Goal: Transaction & Acquisition: Purchase product/service

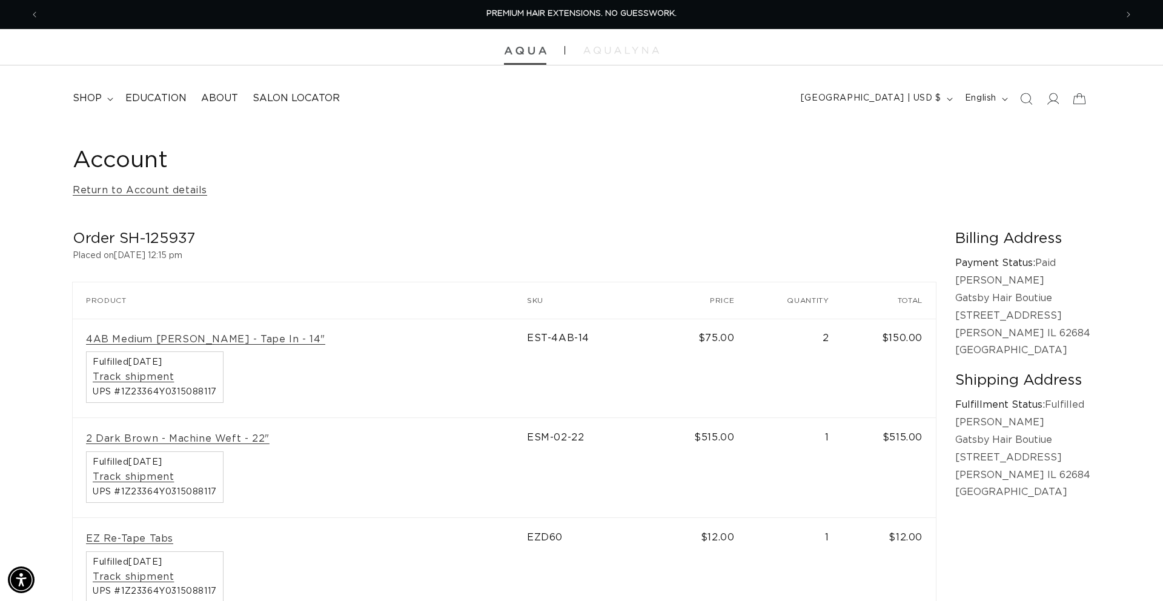
click at [527, 52] on img at bounding box center [525, 51] width 42 height 8
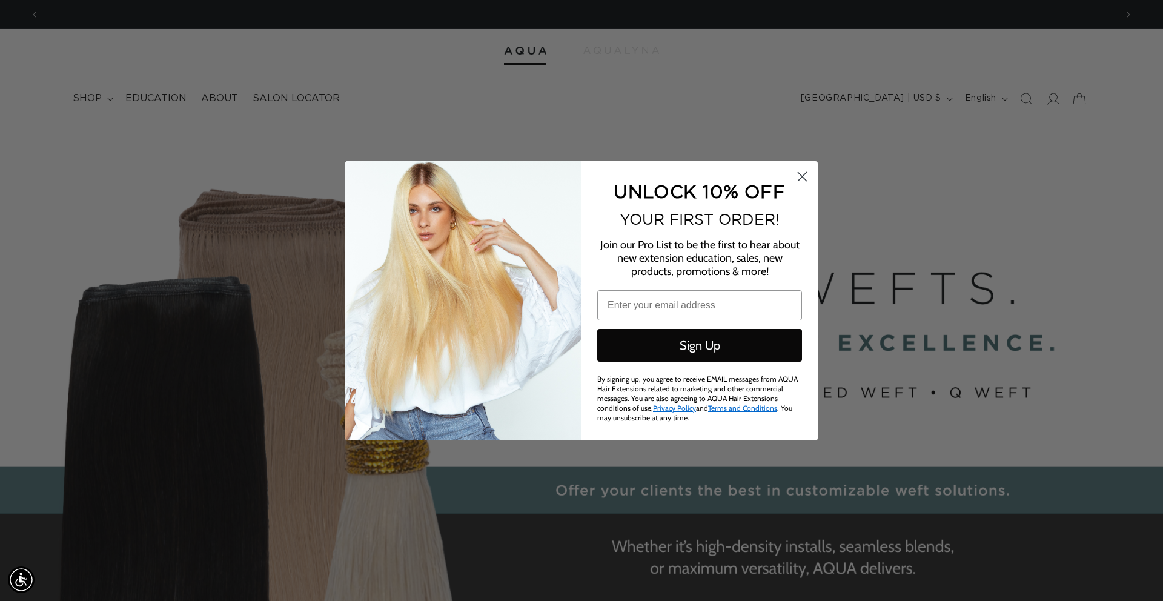
scroll to position [0, 1077]
click at [805, 181] on icon "Close dialog" at bounding box center [803, 176] width 8 height 8
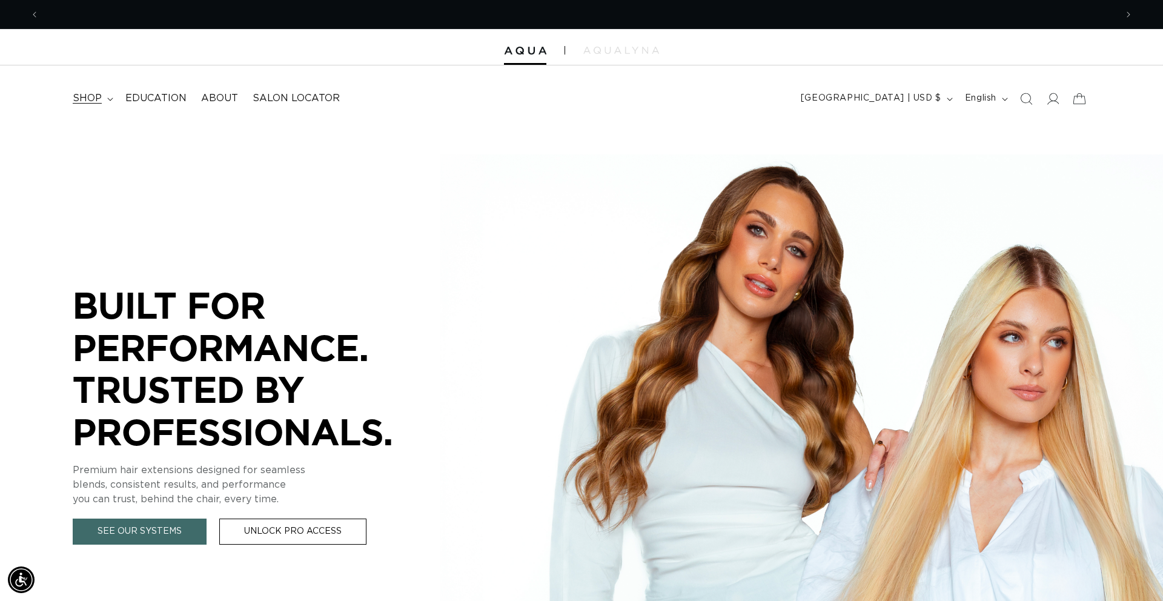
click at [109, 96] on summary "shop" at bounding box center [91, 98] width 53 height 27
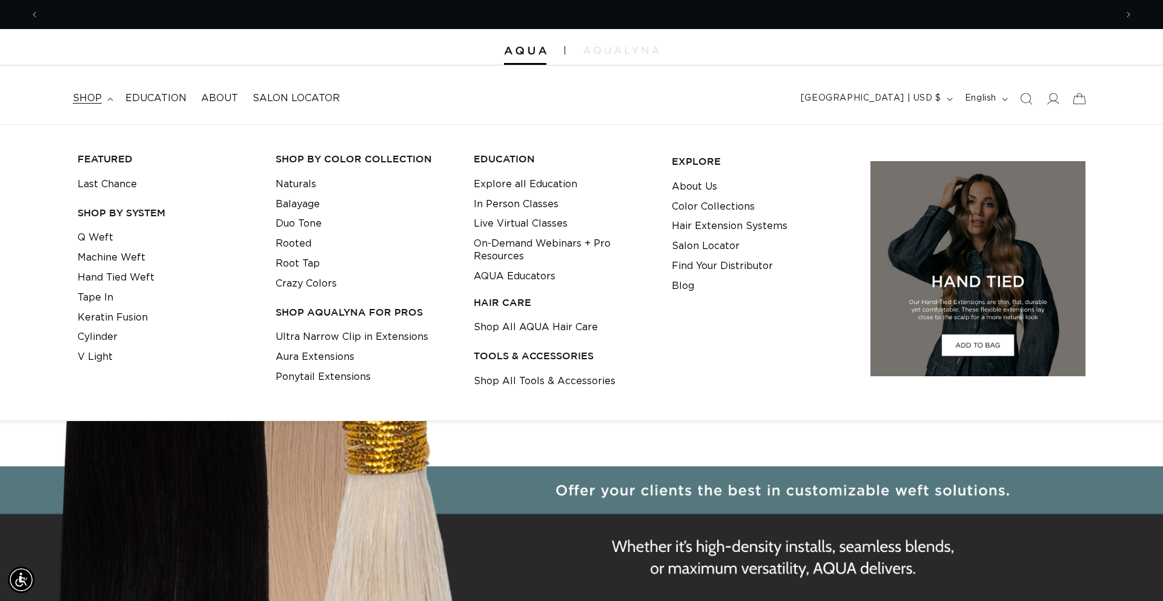
scroll to position [0, 0]
click at [1059, 99] on span at bounding box center [1053, 98] width 27 height 27
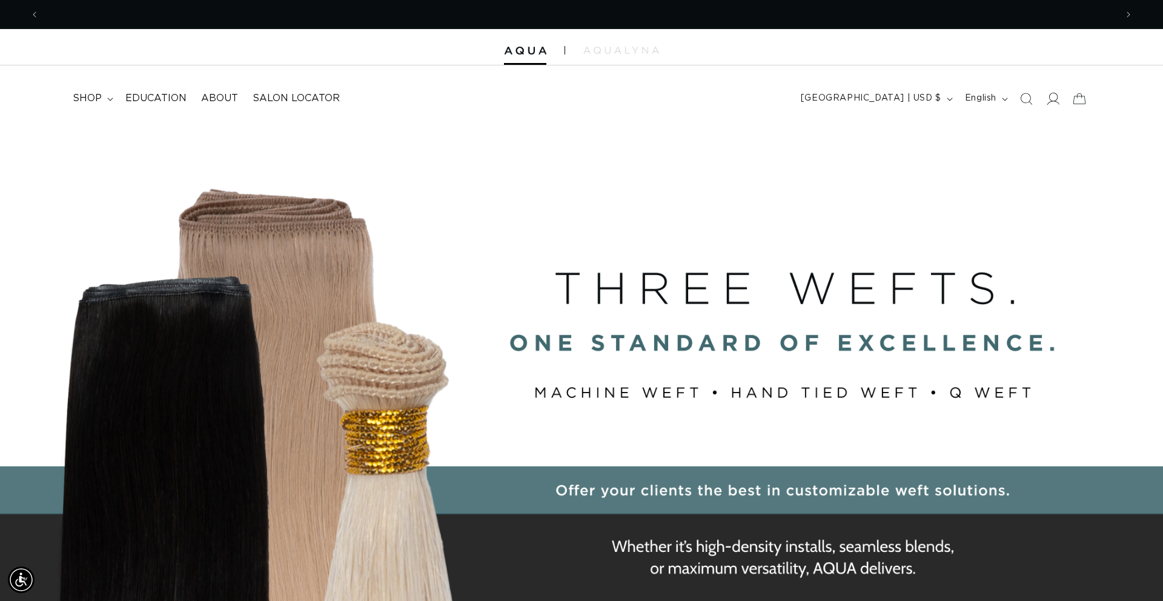
scroll to position [0, 1077]
click at [1054, 100] on icon at bounding box center [1053, 98] width 13 height 13
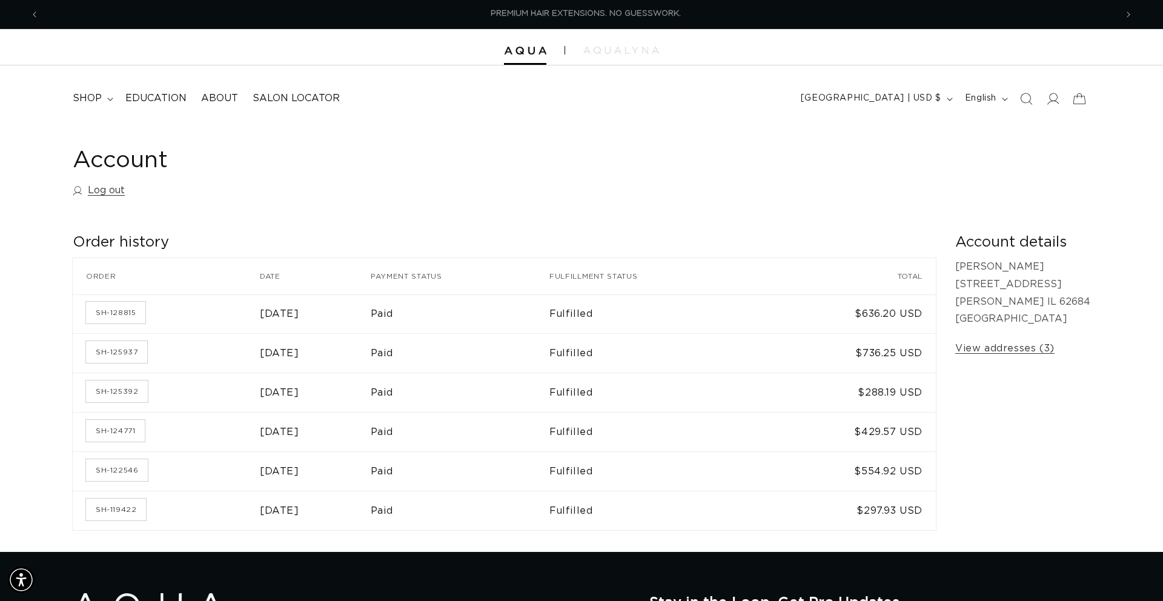
scroll to position [0, 1077]
click at [141, 395] on link "SH-125392" at bounding box center [117, 392] width 62 height 22
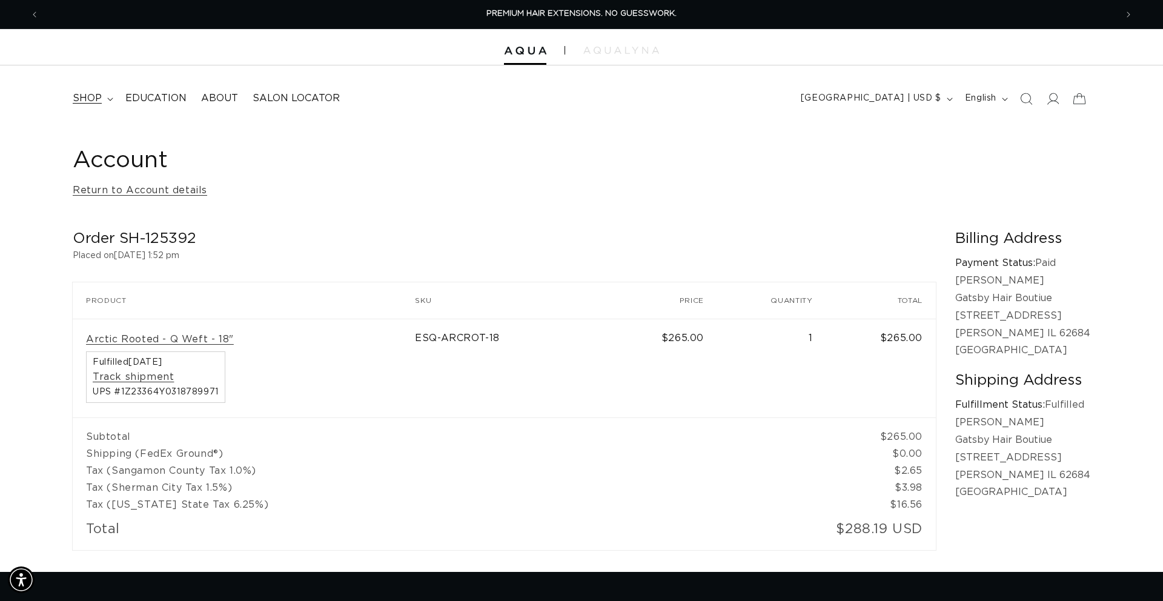
click at [93, 95] on span "shop" at bounding box center [87, 98] width 29 height 13
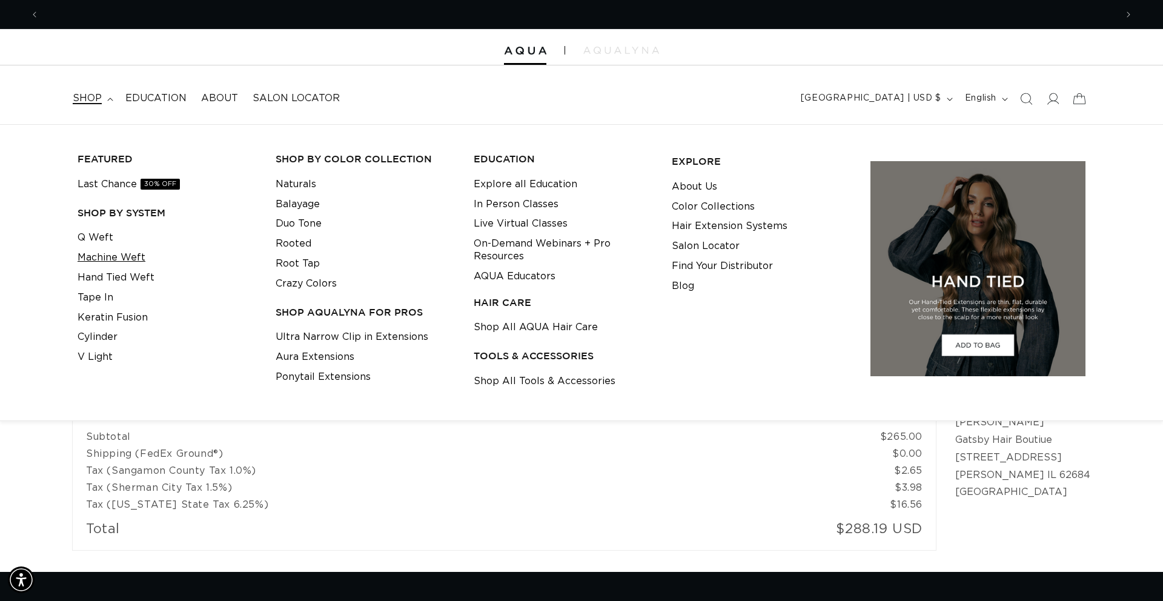
scroll to position [0, 2155]
click at [124, 256] on link "Machine Weft" at bounding box center [112, 258] width 68 height 20
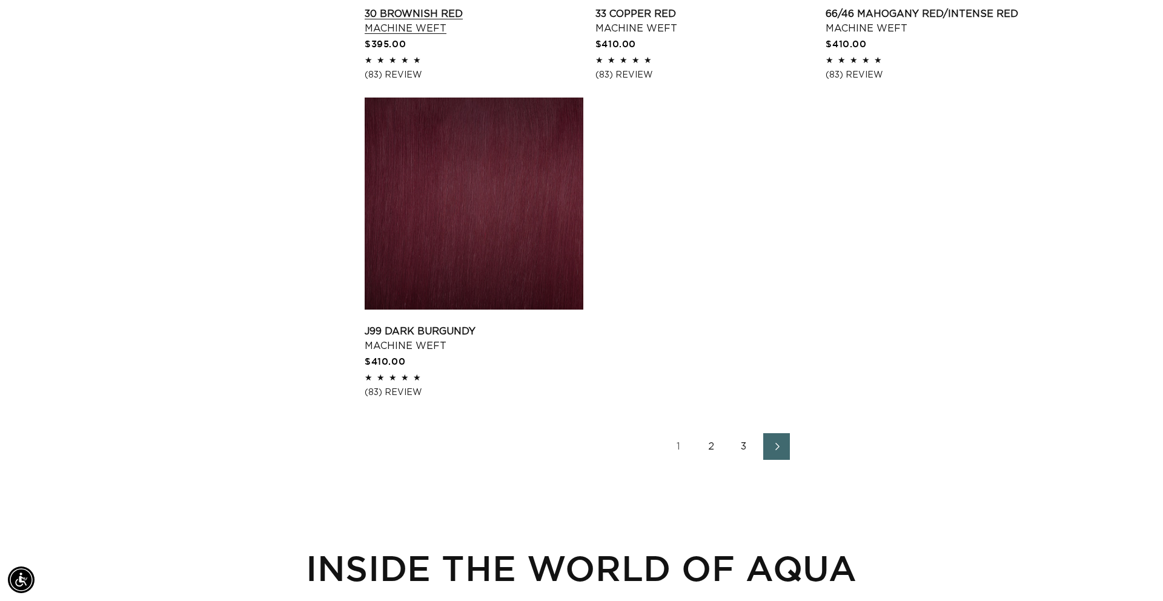
scroll to position [0, 1077]
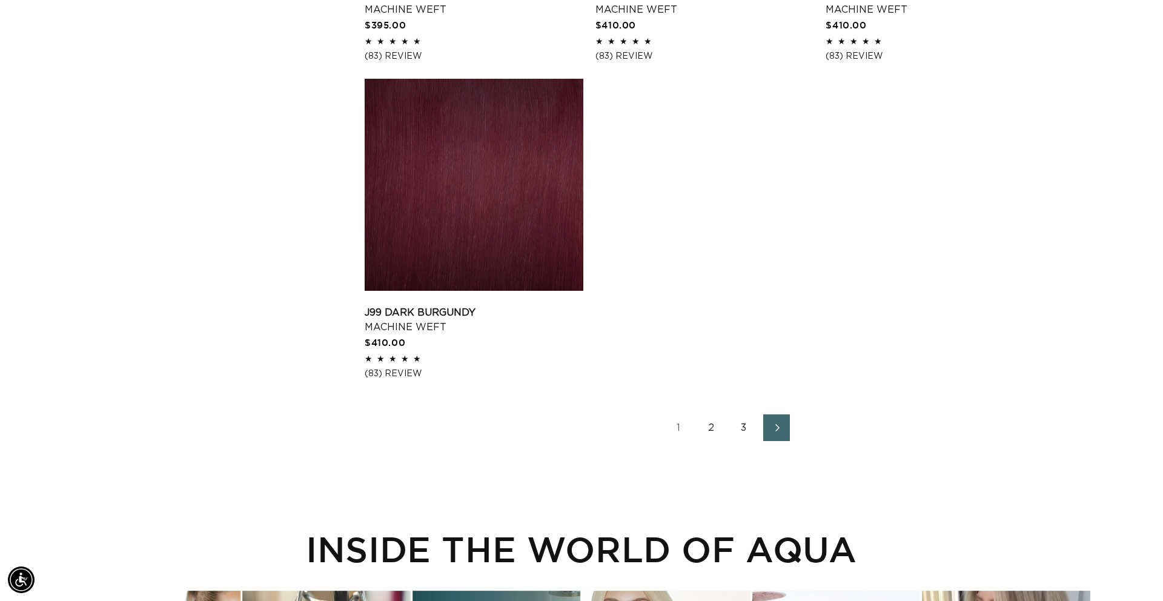
scroll to position [0, 0]
click at [713, 441] on link "2" at bounding box center [711, 427] width 27 height 27
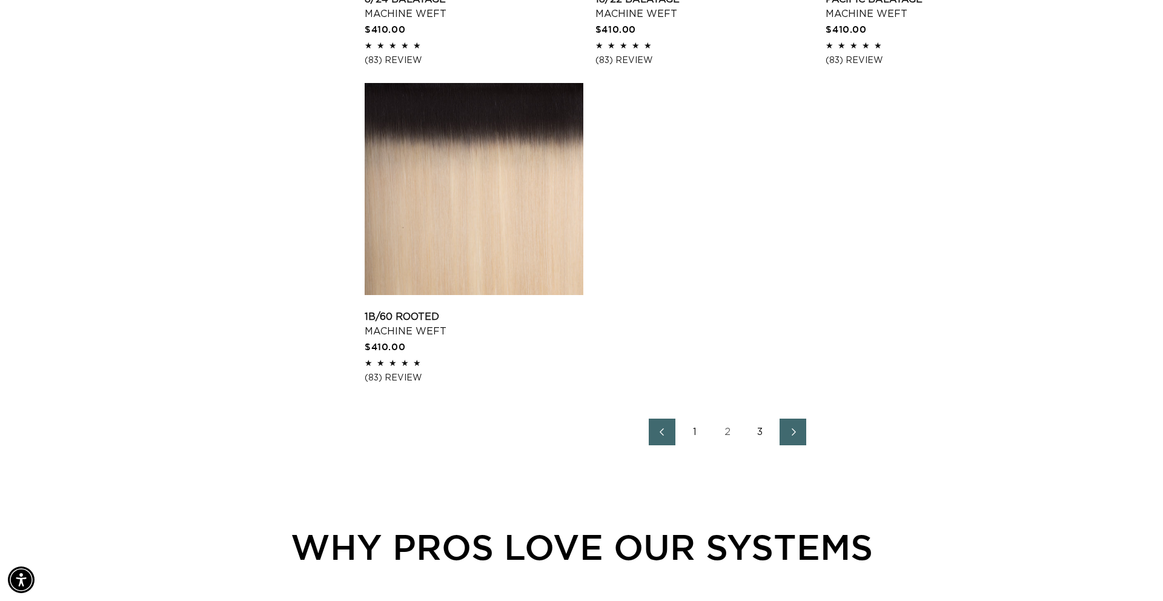
scroll to position [1942, 0]
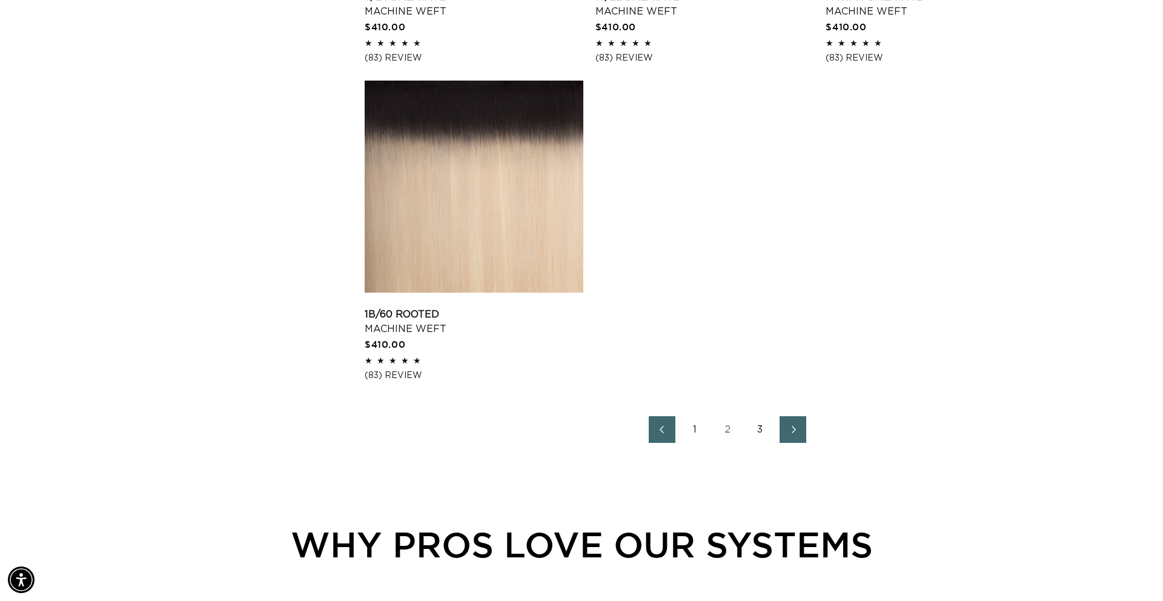
click at [762, 443] on link "3" at bounding box center [760, 429] width 27 height 27
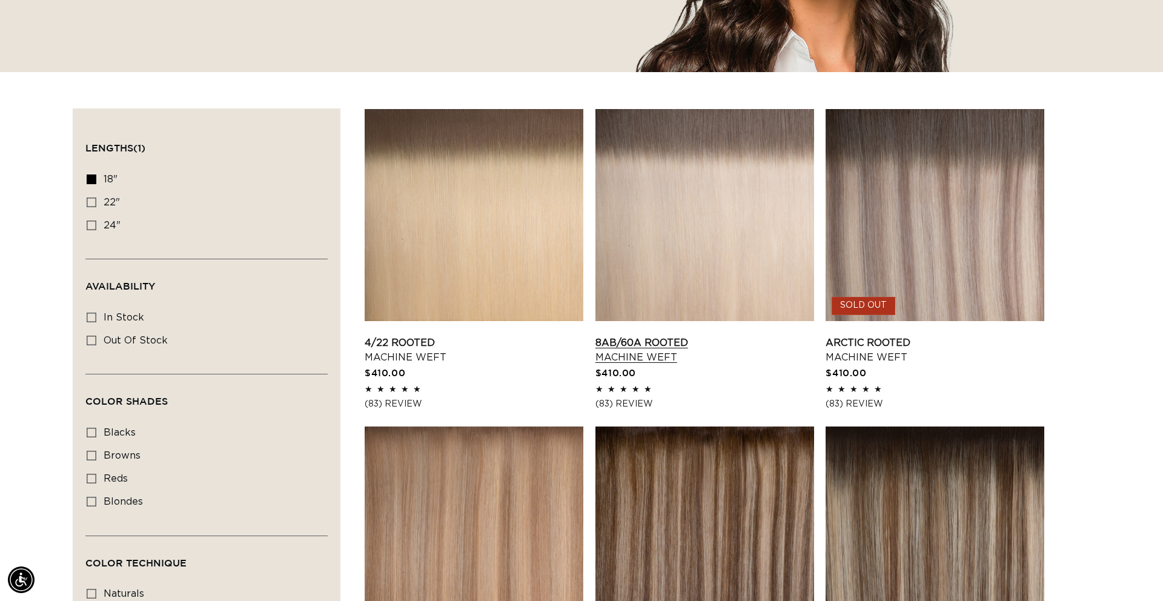
scroll to position [350, 0]
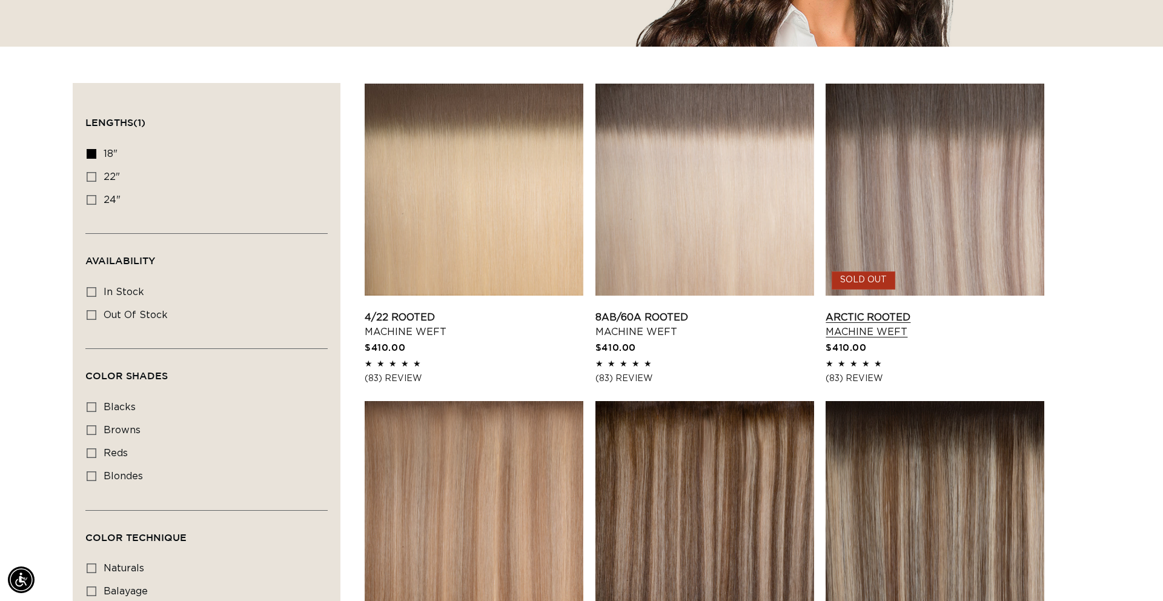
click at [890, 310] on link "Arctic Rooted Machine Weft" at bounding box center [935, 324] width 219 height 29
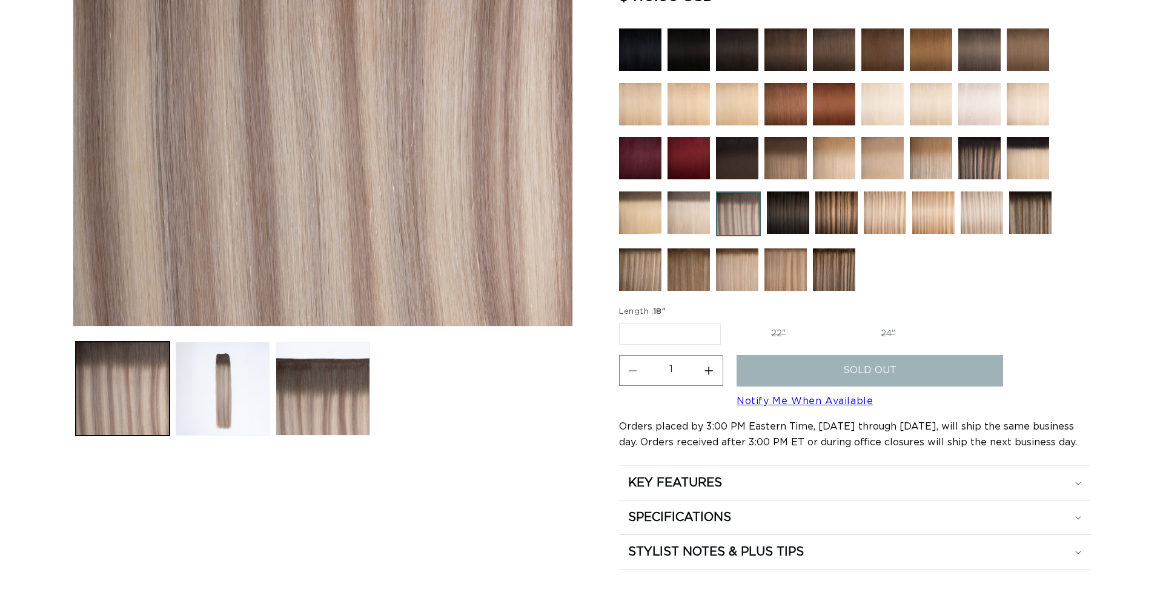
scroll to position [0, 1077]
click at [684, 216] on img at bounding box center [689, 212] width 42 height 42
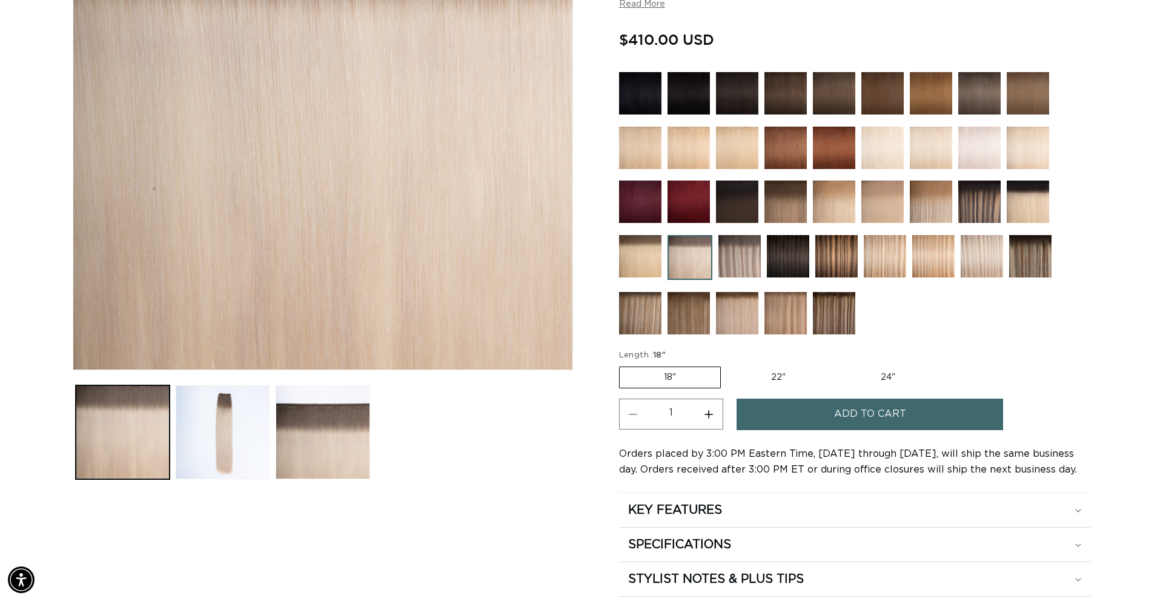
scroll to position [0, 1077]
click at [802, 419] on button "Add to cart" at bounding box center [870, 414] width 267 height 31
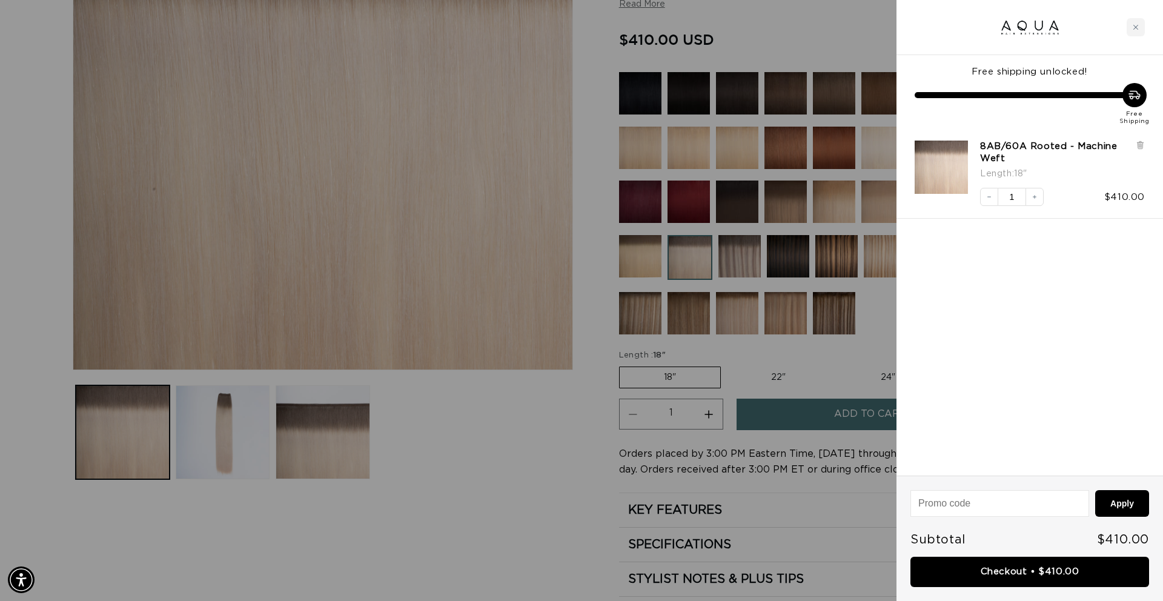
scroll to position [0, 2155]
click at [1135, 28] on icon "Close cart" at bounding box center [1136, 27] width 5 height 5
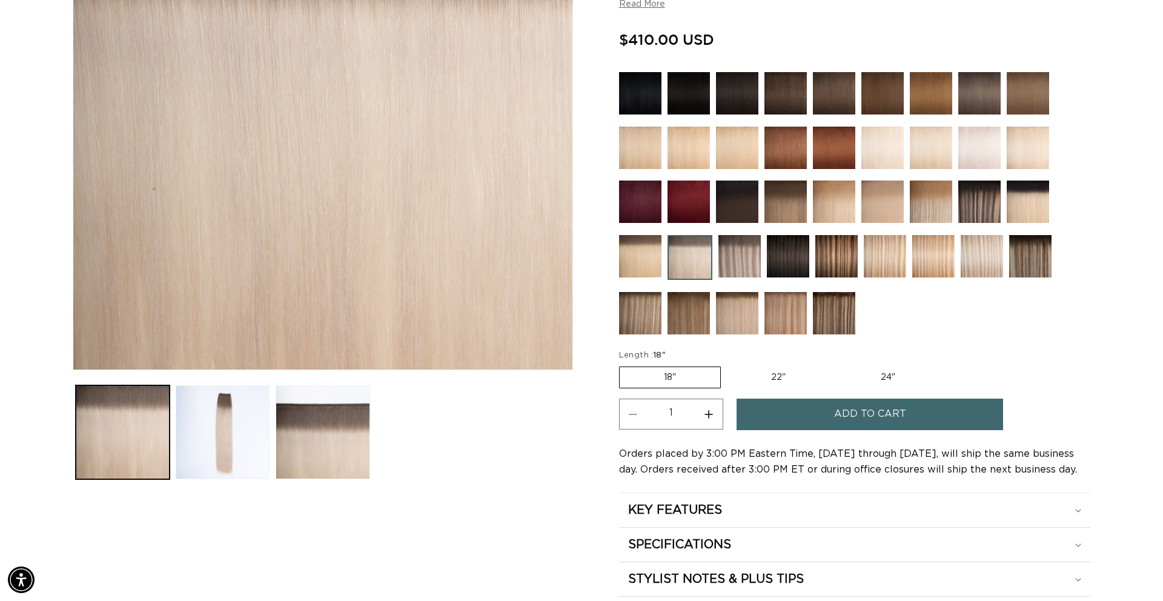
scroll to position [0, 0]
click at [983, 253] on img at bounding box center [982, 256] width 42 height 42
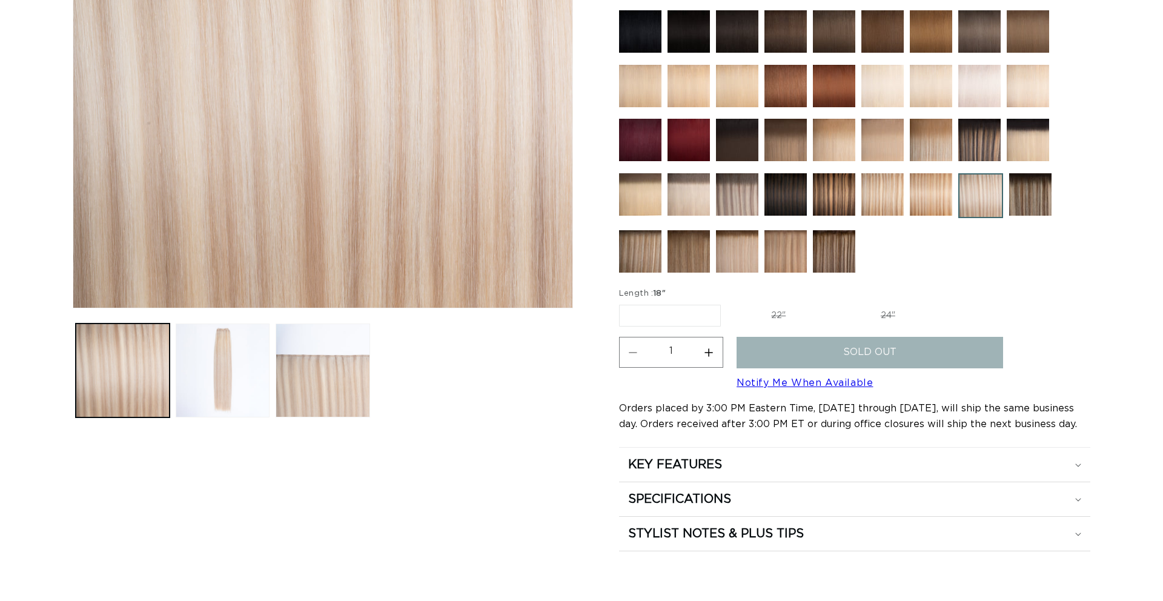
scroll to position [361, 0]
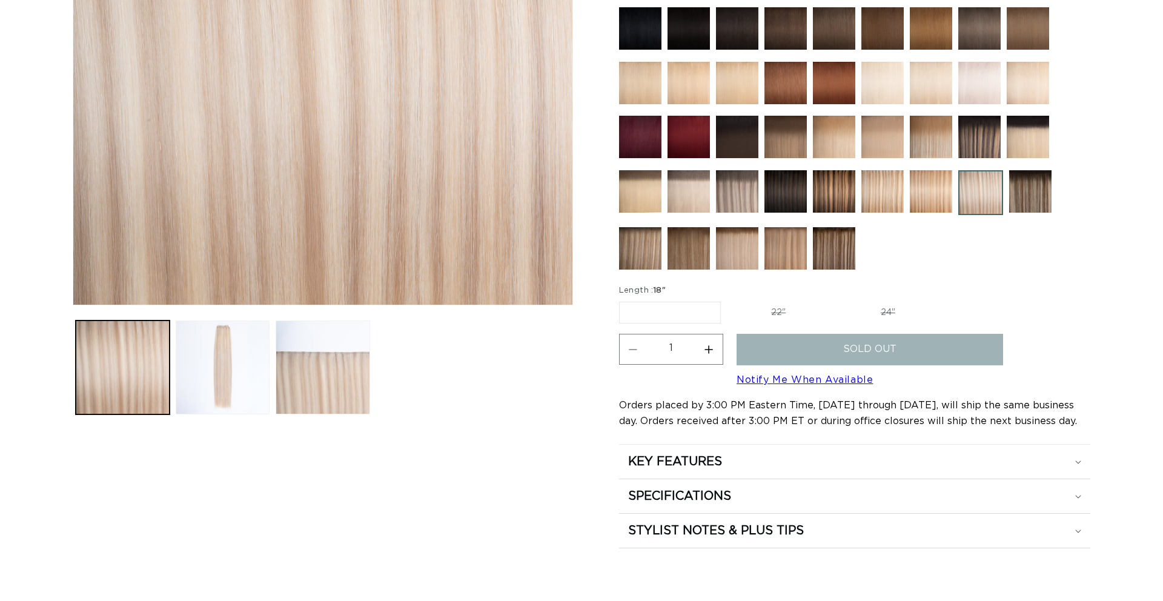
click at [696, 202] on img at bounding box center [689, 191] width 42 height 42
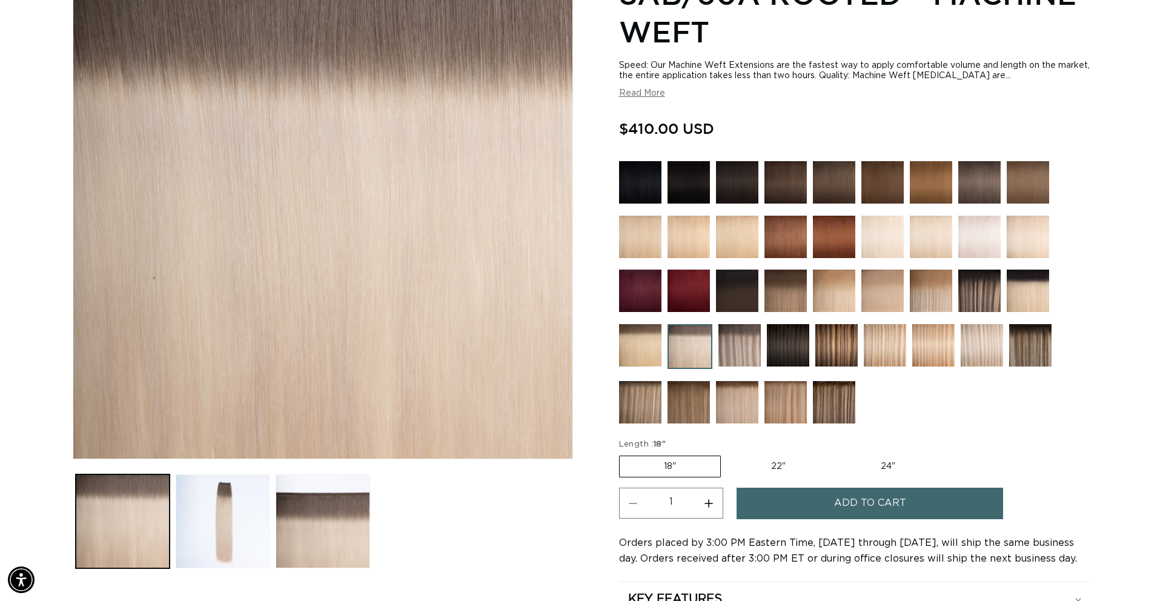
scroll to position [209, 0]
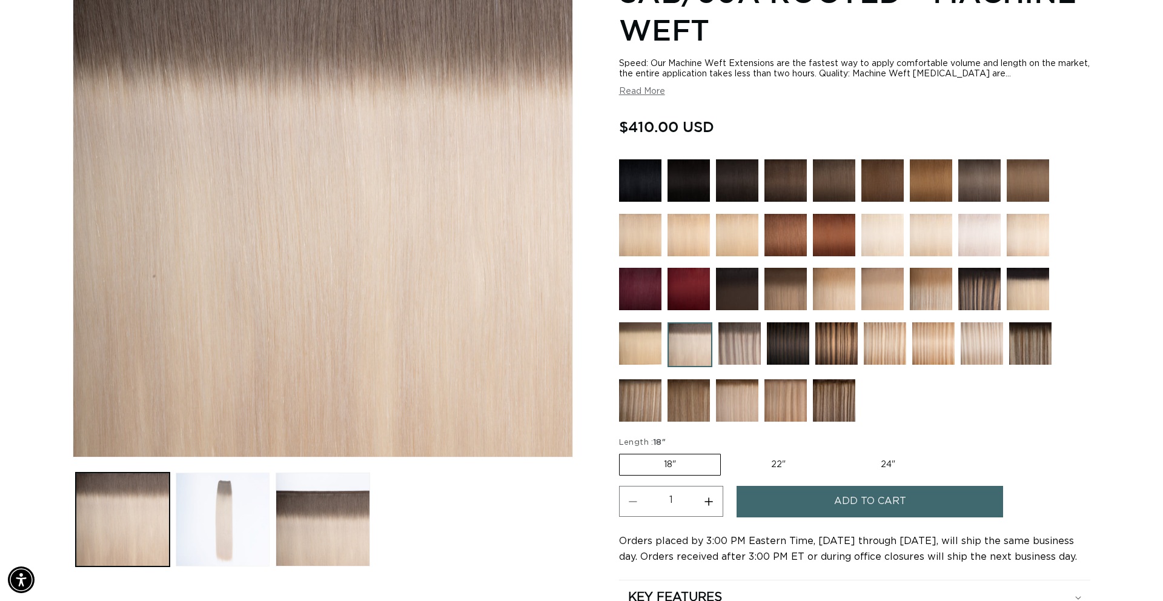
click at [217, 502] on button "Load image 2 in gallery view" at bounding box center [223, 520] width 94 height 94
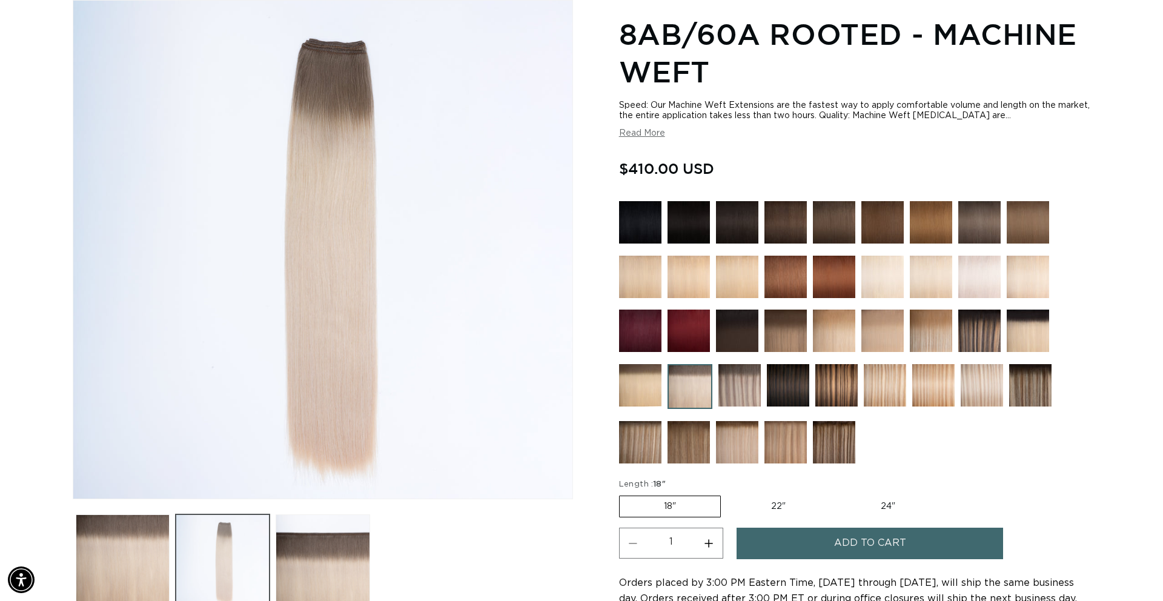
scroll to position [0, 0]
click at [811, 545] on button "Add to cart" at bounding box center [870, 543] width 267 height 31
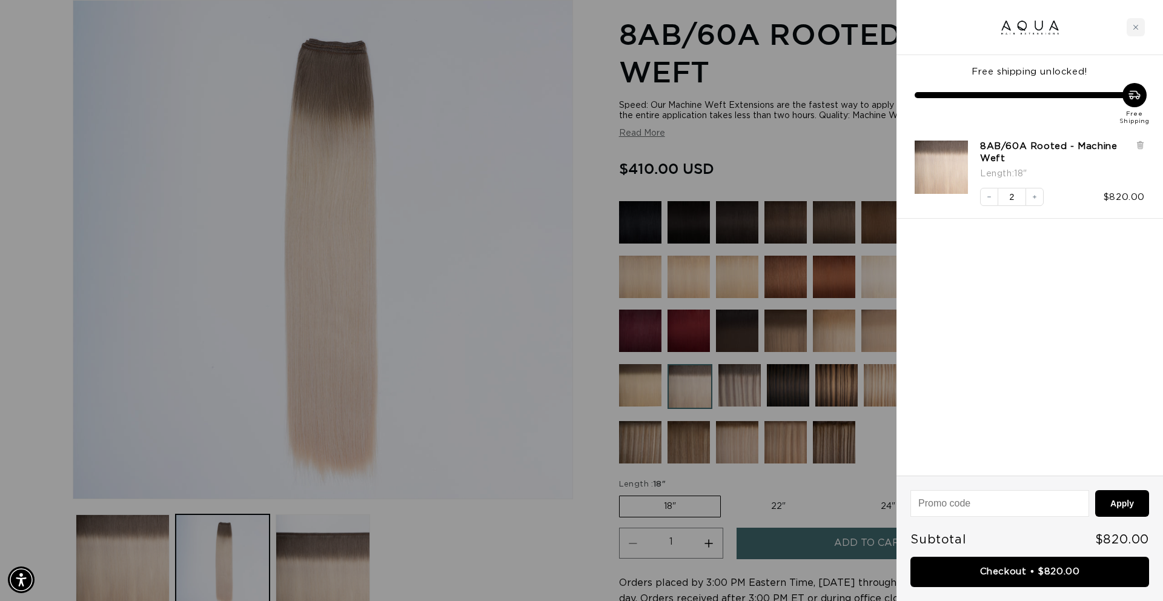
scroll to position [0, 2155]
click at [737, 448] on div at bounding box center [581, 300] width 1163 height 601
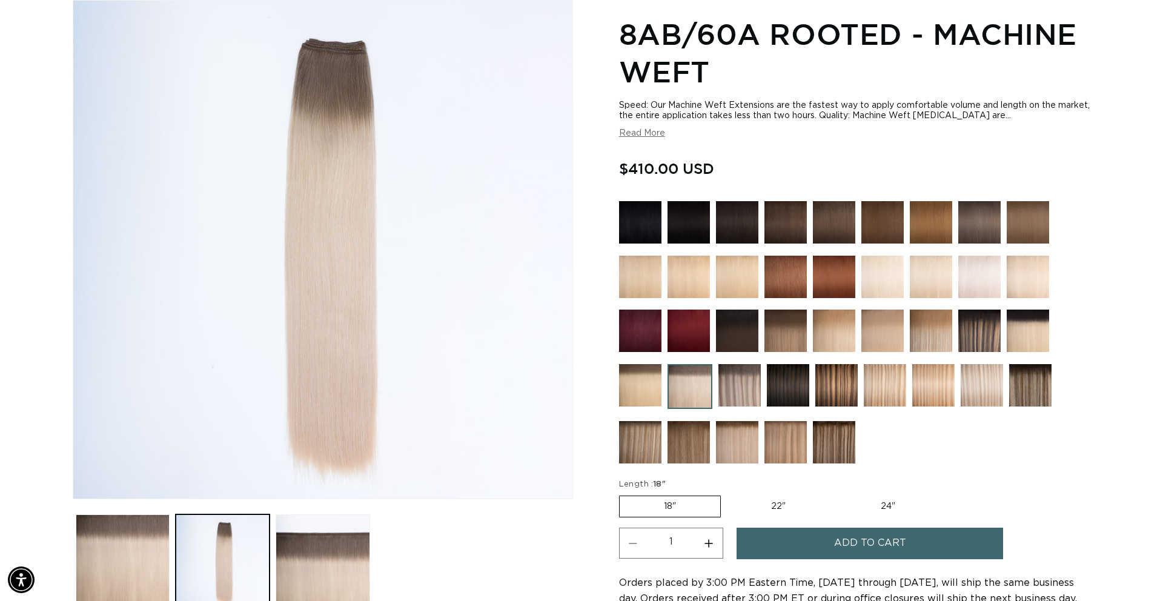
click at [737, 448] on img at bounding box center [737, 442] width 42 height 42
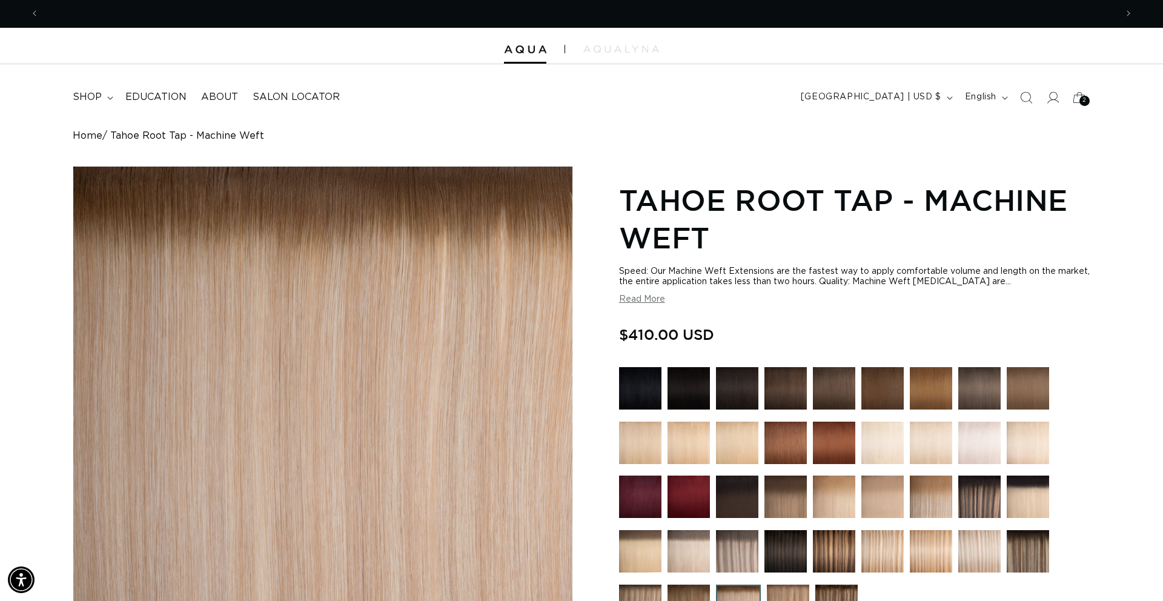
scroll to position [0, 2155]
click at [1083, 101] on span "2" at bounding box center [1085, 101] width 4 height 10
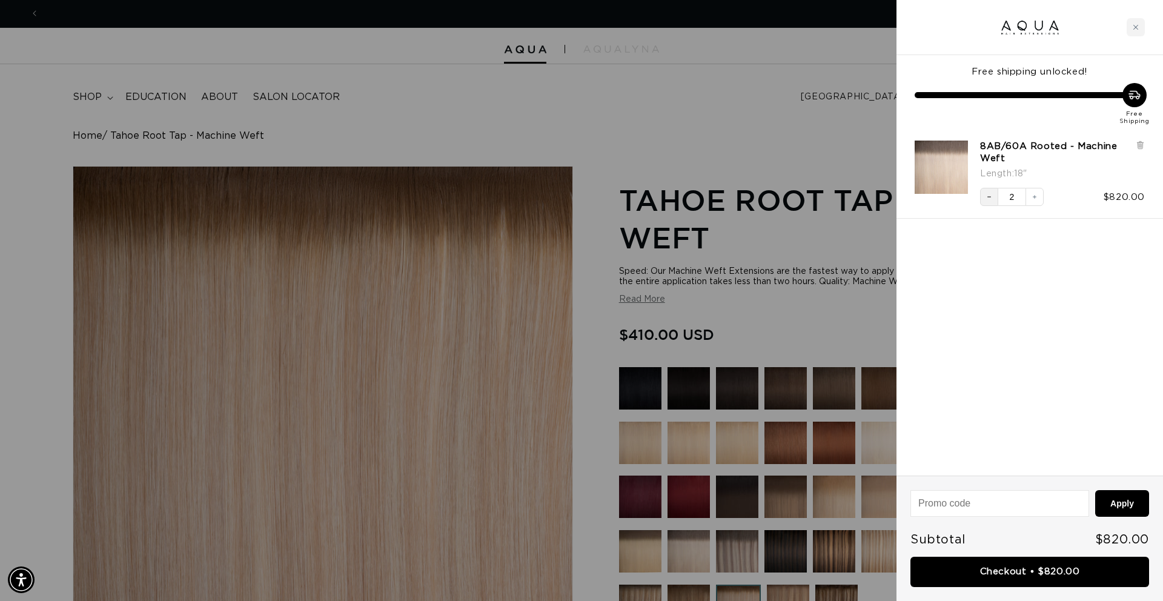
scroll to position [0, 0]
click at [982, 195] on button "Decrease quantity" at bounding box center [989, 197] width 18 height 18
click at [1032, 146] on link "8AB/60A Rooted - Machine Weft" at bounding box center [1055, 153] width 150 height 24
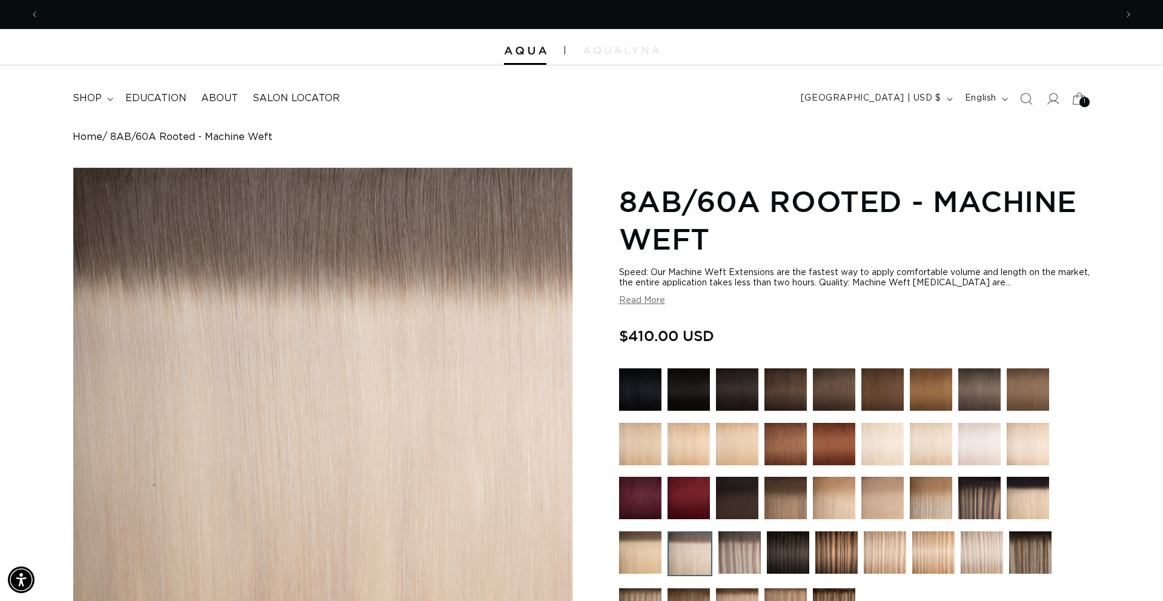
scroll to position [0, 1077]
click at [1074, 102] on icon at bounding box center [1079, 98] width 28 height 28
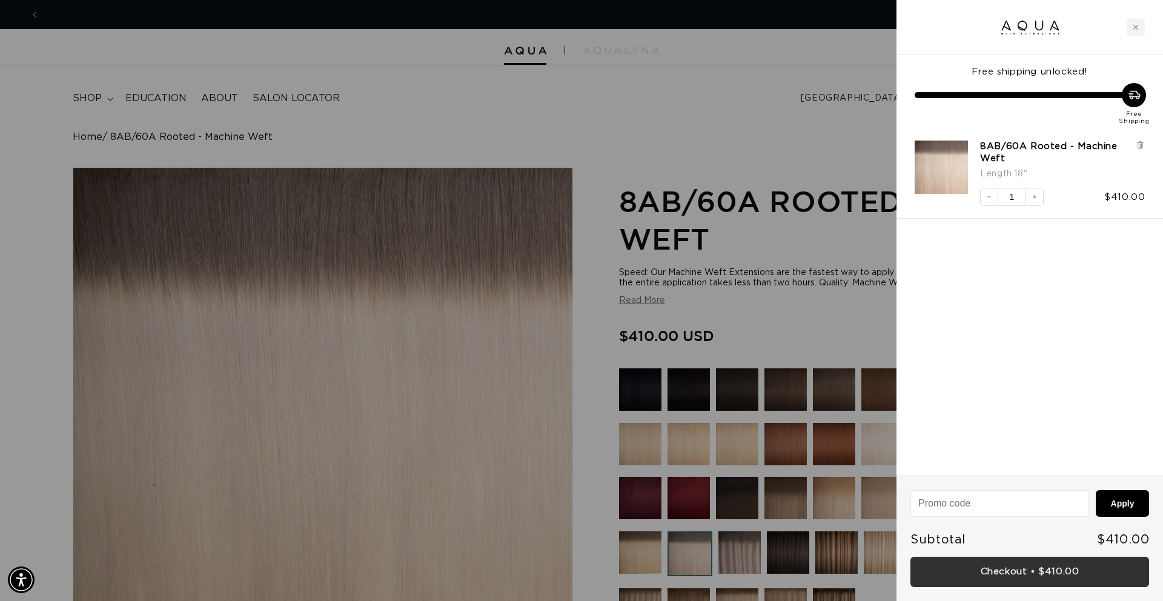
scroll to position [0, 0]
click at [1003, 570] on link "Checkout • $410.00" at bounding box center [1030, 572] width 239 height 31
